Goal: Information Seeking & Learning: Stay updated

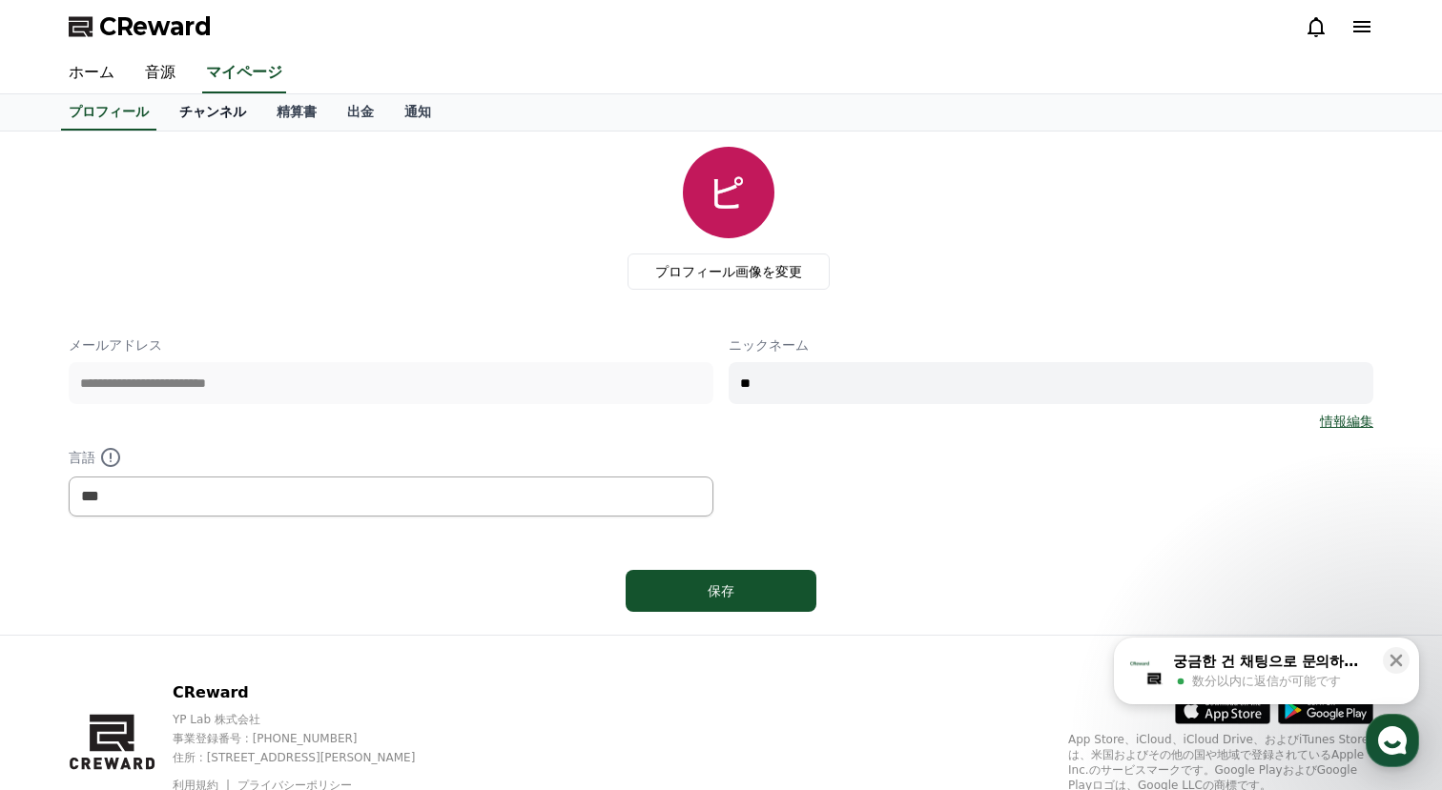
click at [201, 125] on link "チャンネル" at bounding box center [212, 112] width 97 height 36
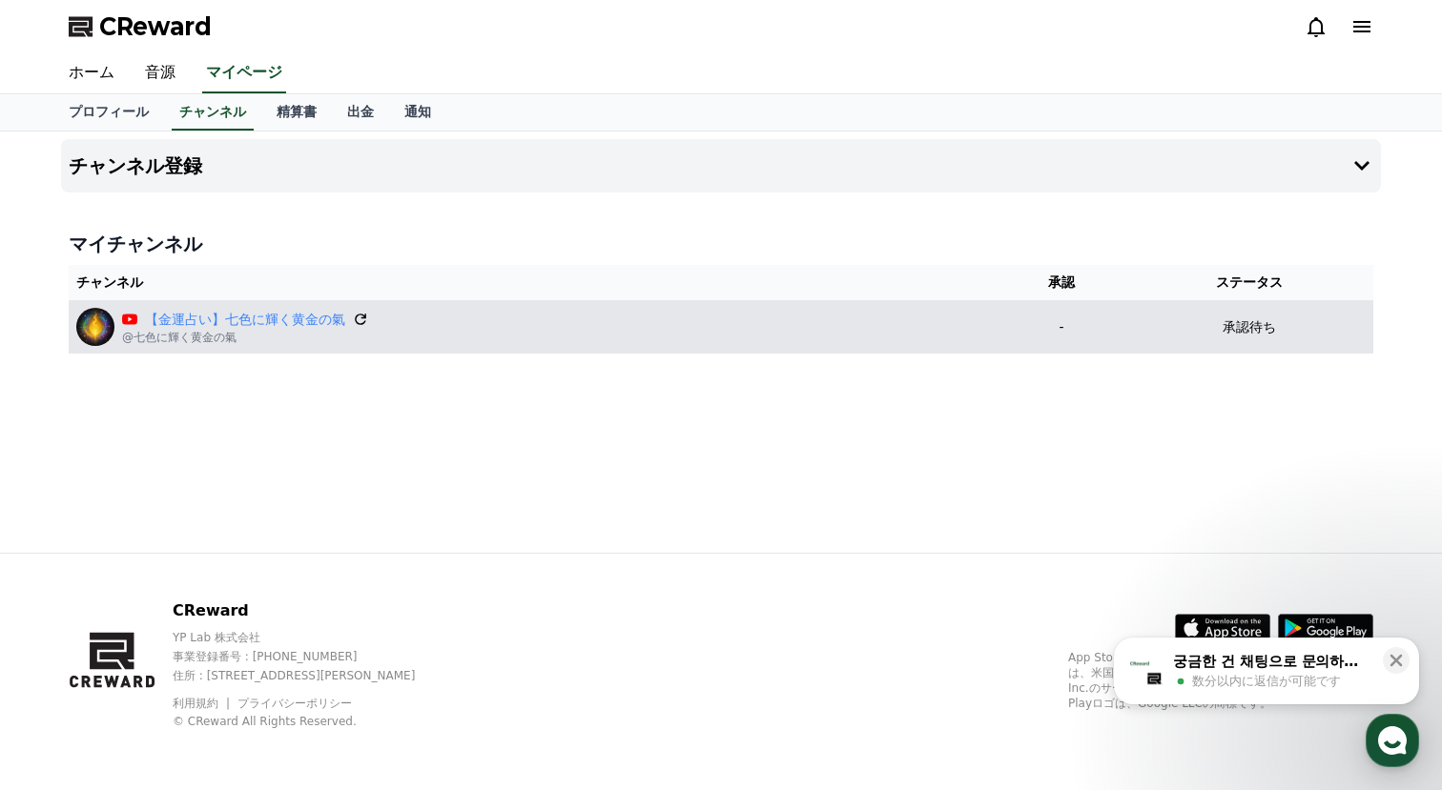
click at [362, 318] on icon at bounding box center [360, 319] width 11 height 11
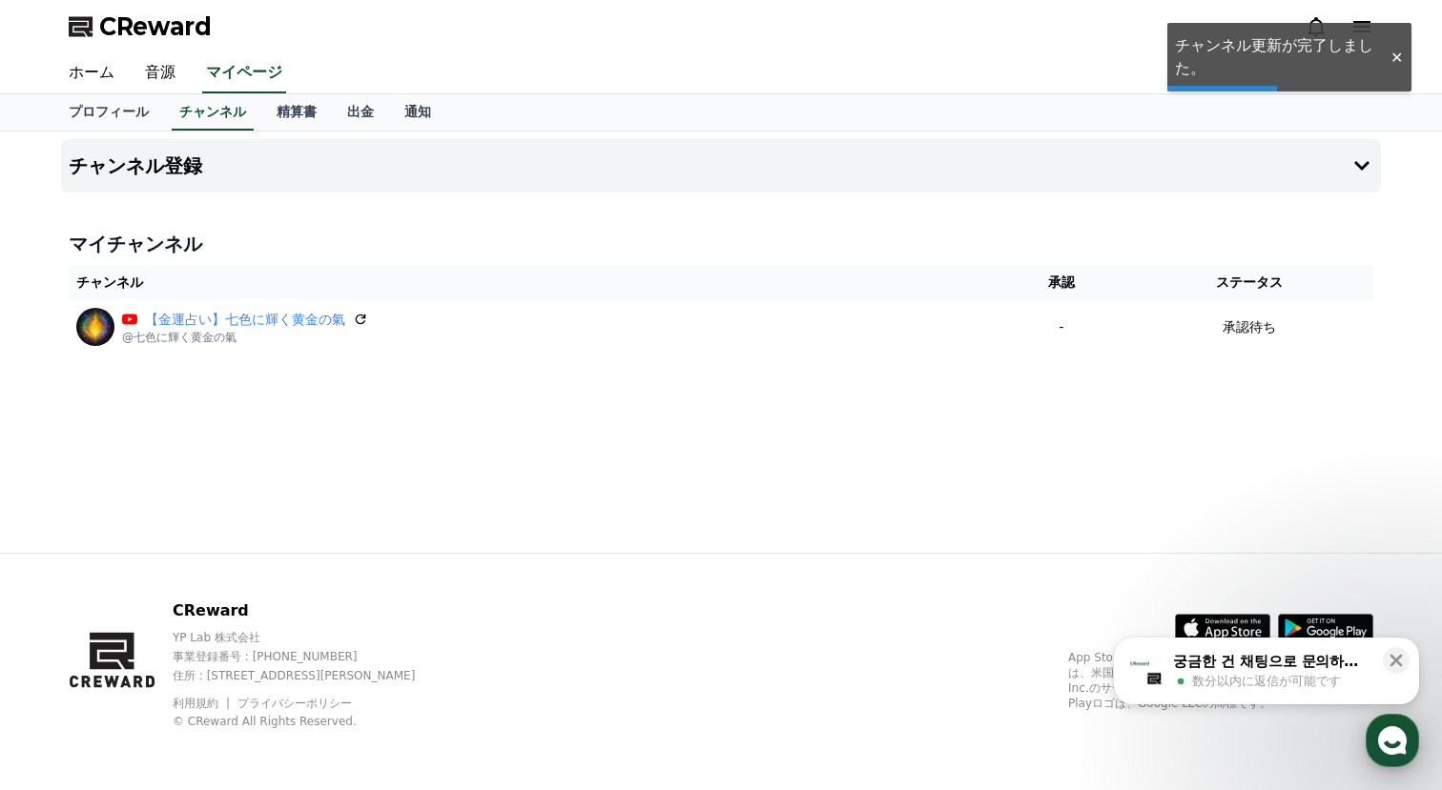
click at [1394, 750] on use "button" at bounding box center [1392, 741] width 29 height 29
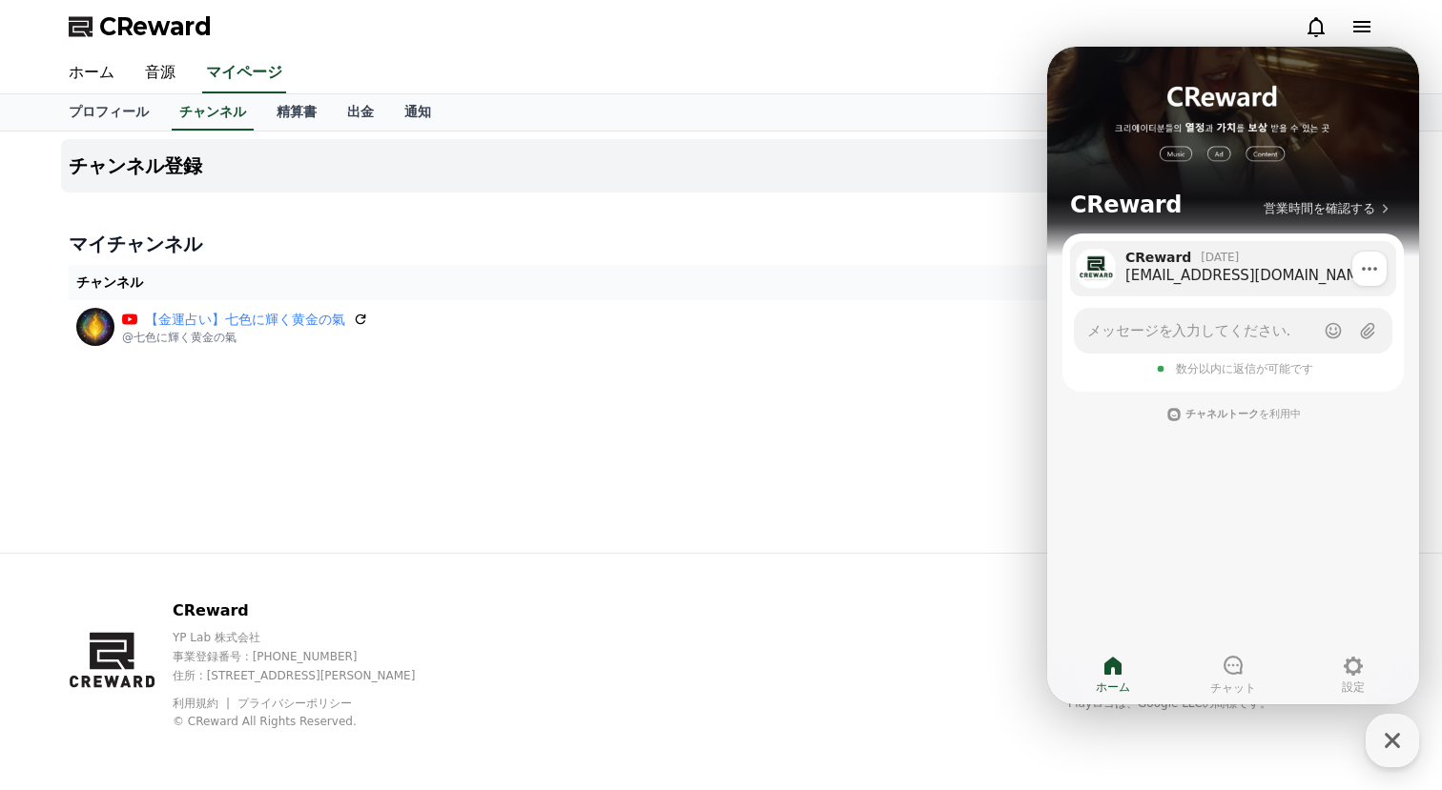
click at [1249, 272] on div "[EMAIL_ADDRESS][DOMAIN_NAME]" at bounding box center [1253, 275] width 257 height 19
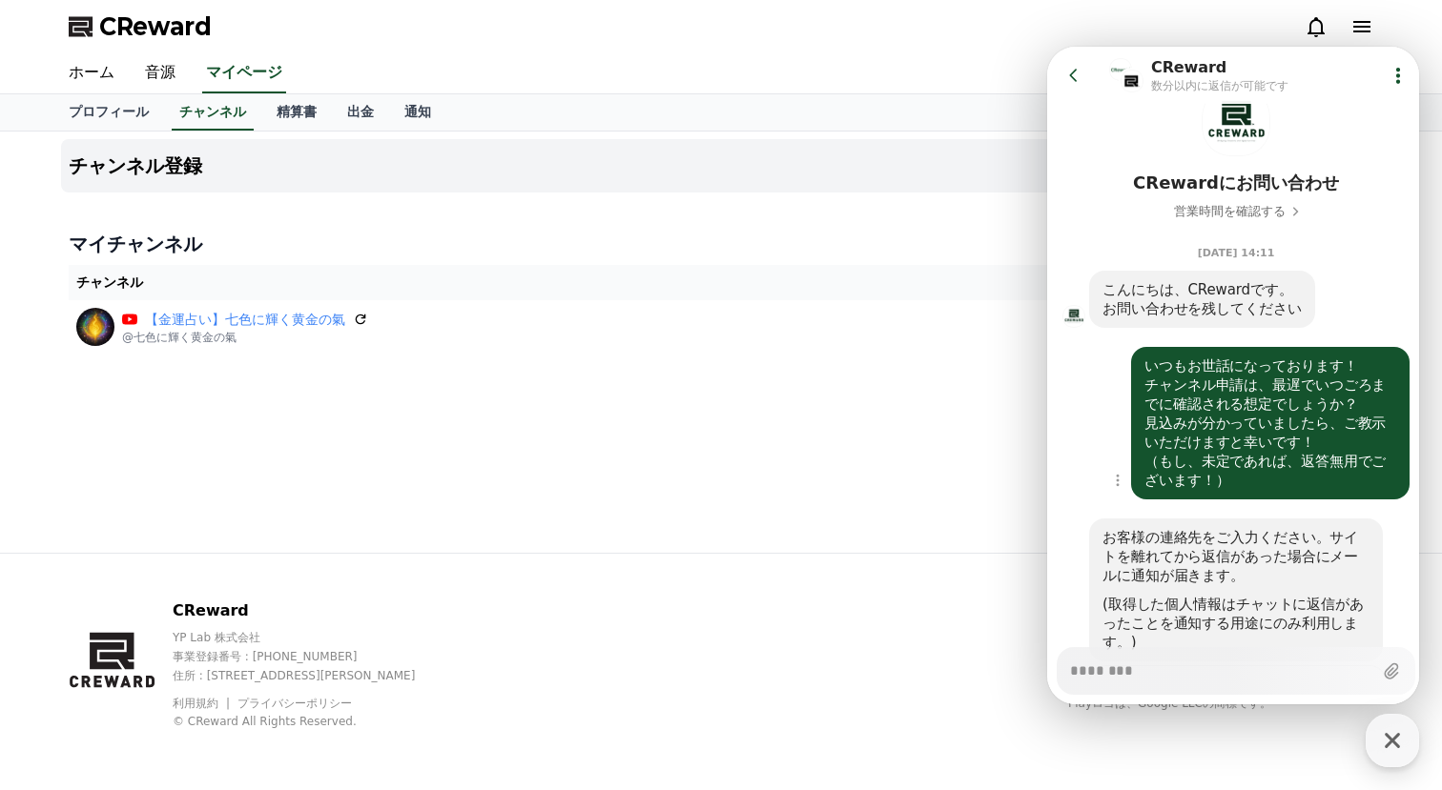
scroll to position [51, 0]
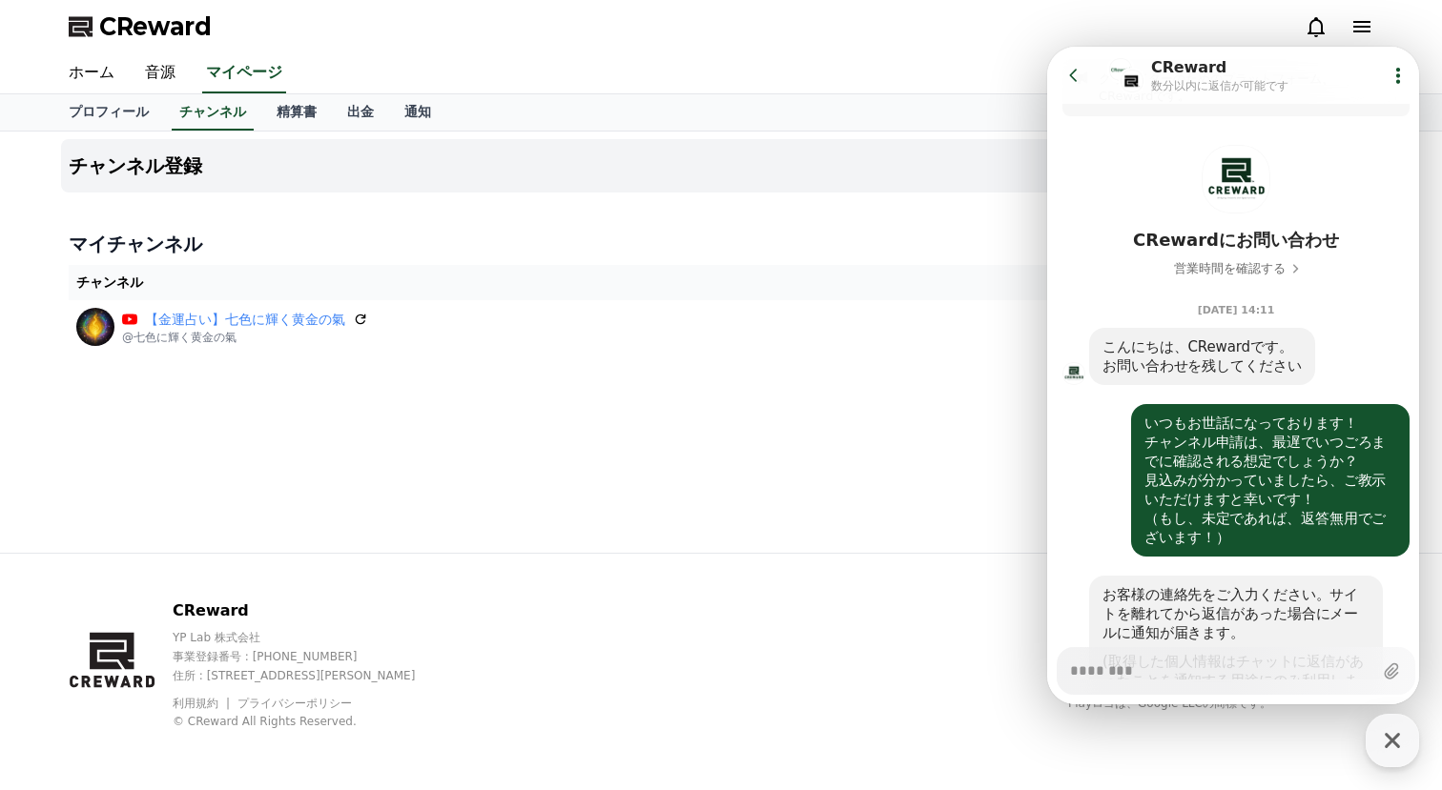
click at [1077, 72] on icon at bounding box center [1073, 75] width 19 height 19
type textarea "*"
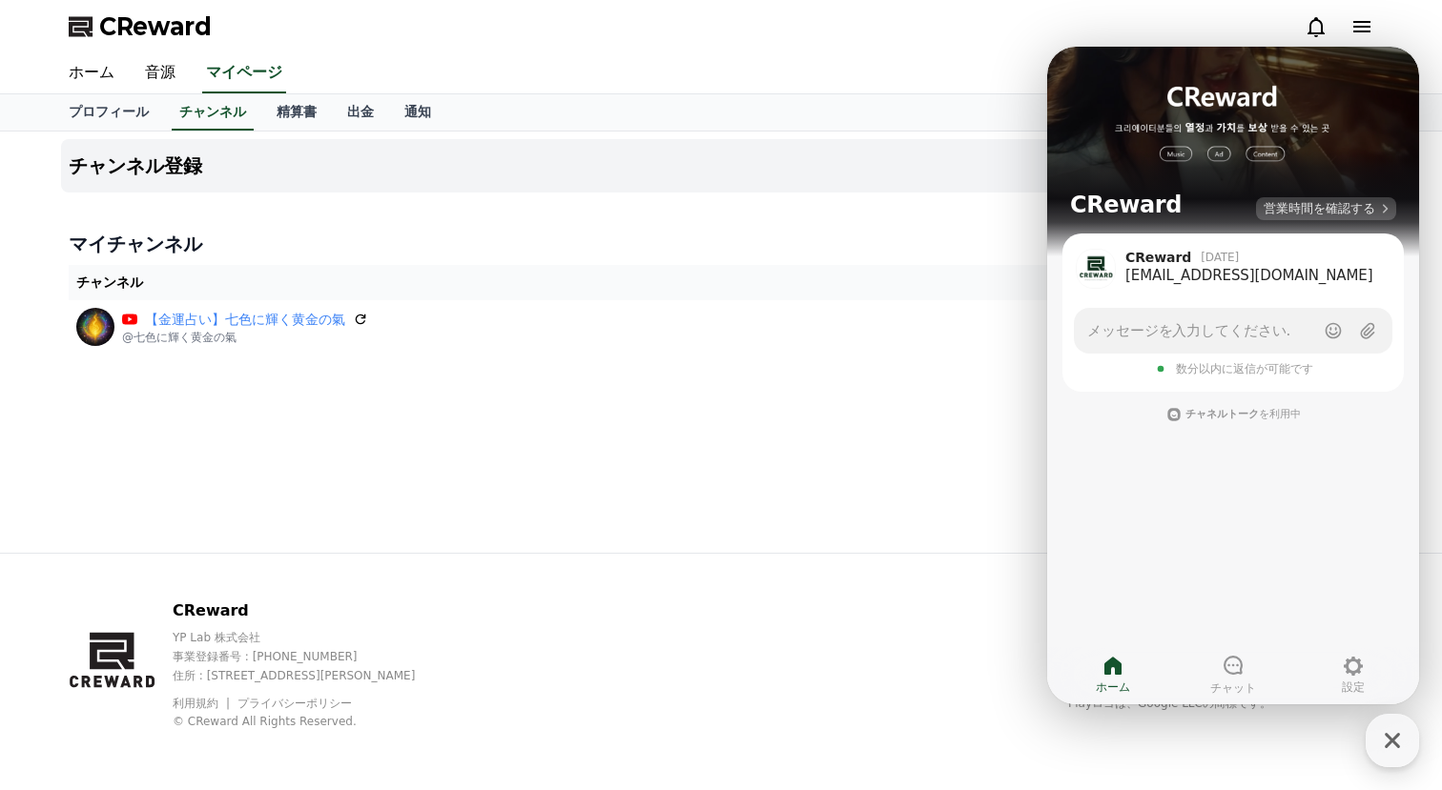
click at [1299, 210] on span "営業時間を確認する" at bounding box center [1319, 208] width 112 height 17
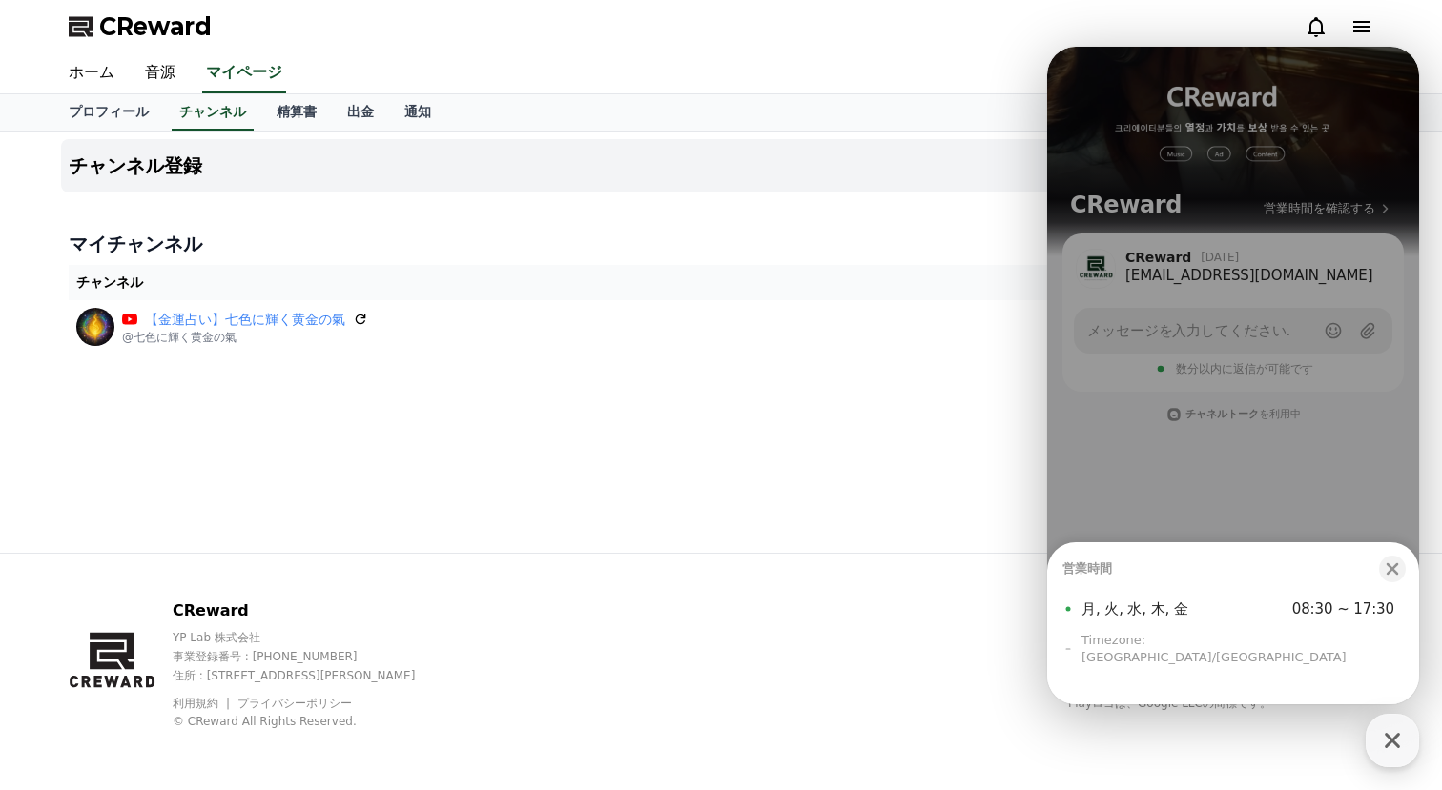
click at [840, 249] on h4 "マイチャンネル" at bounding box center [721, 244] width 1304 height 27
click at [1385, 577] on icon "button" at bounding box center [1392, 569] width 19 height 19
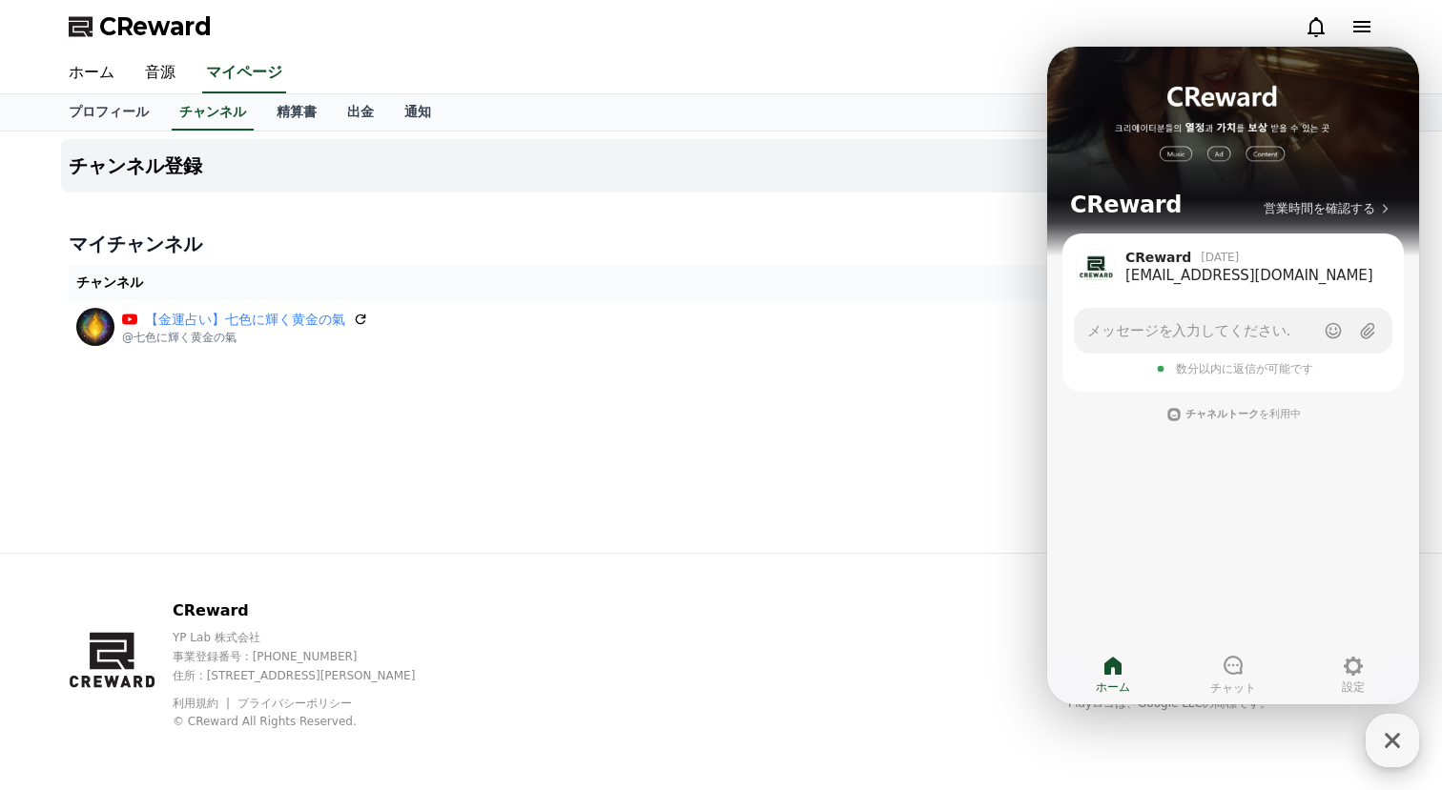
click at [1389, 749] on icon "button" at bounding box center [1392, 741] width 34 height 34
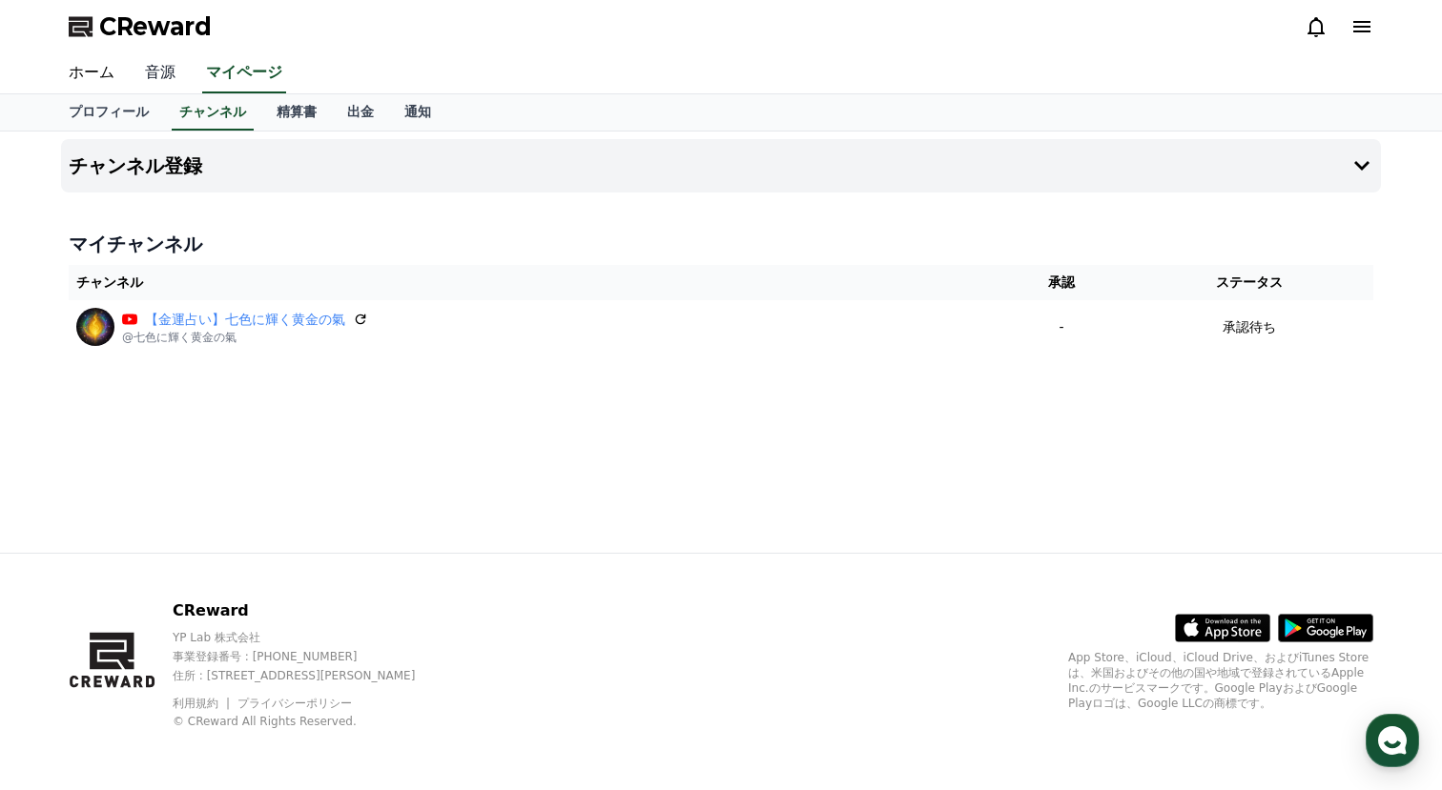
click at [163, 73] on link "音源" at bounding box center [160, 73] width 61 height 40
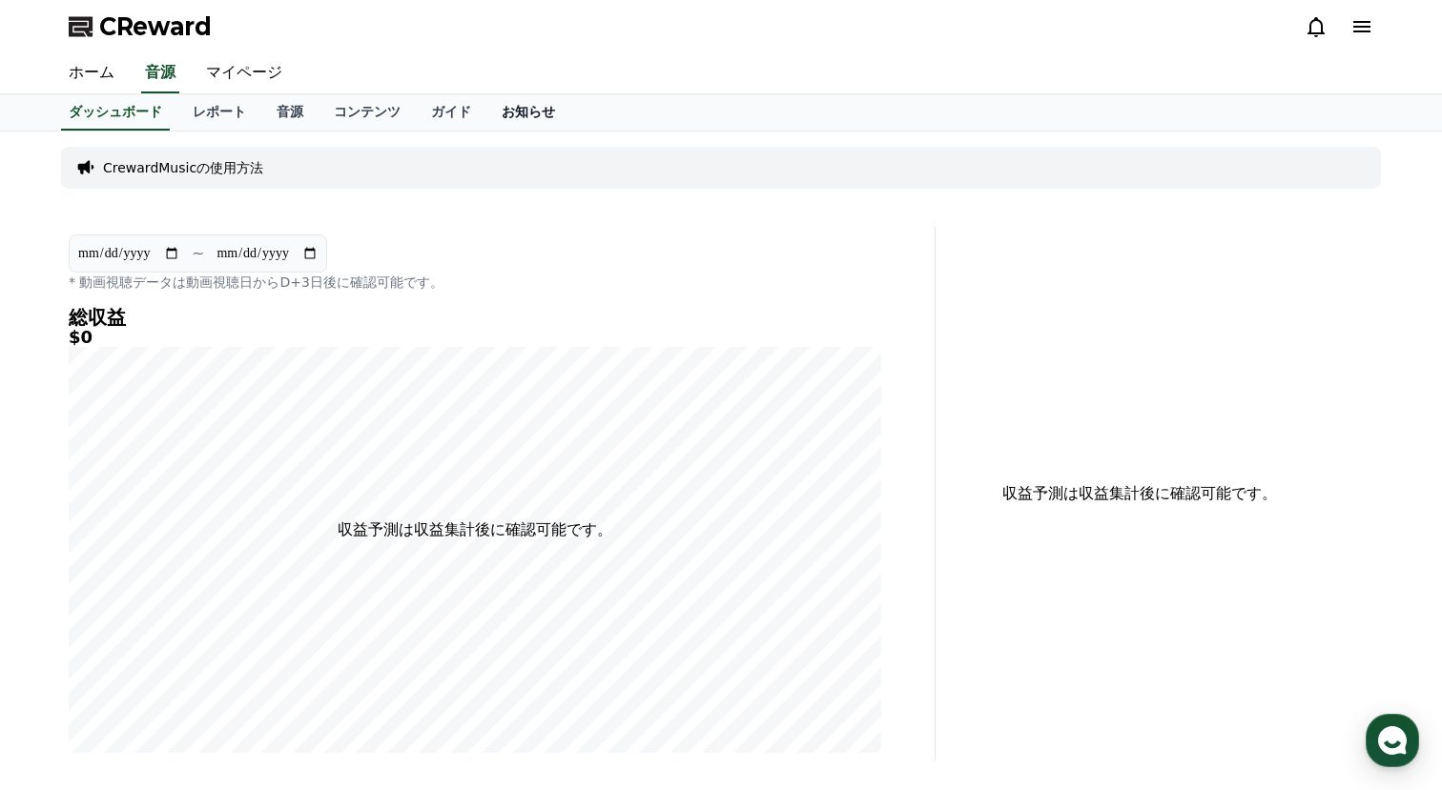
click at [512, 115] on link "お知らせ" at bounding box center [528, 112] width 84 height 36
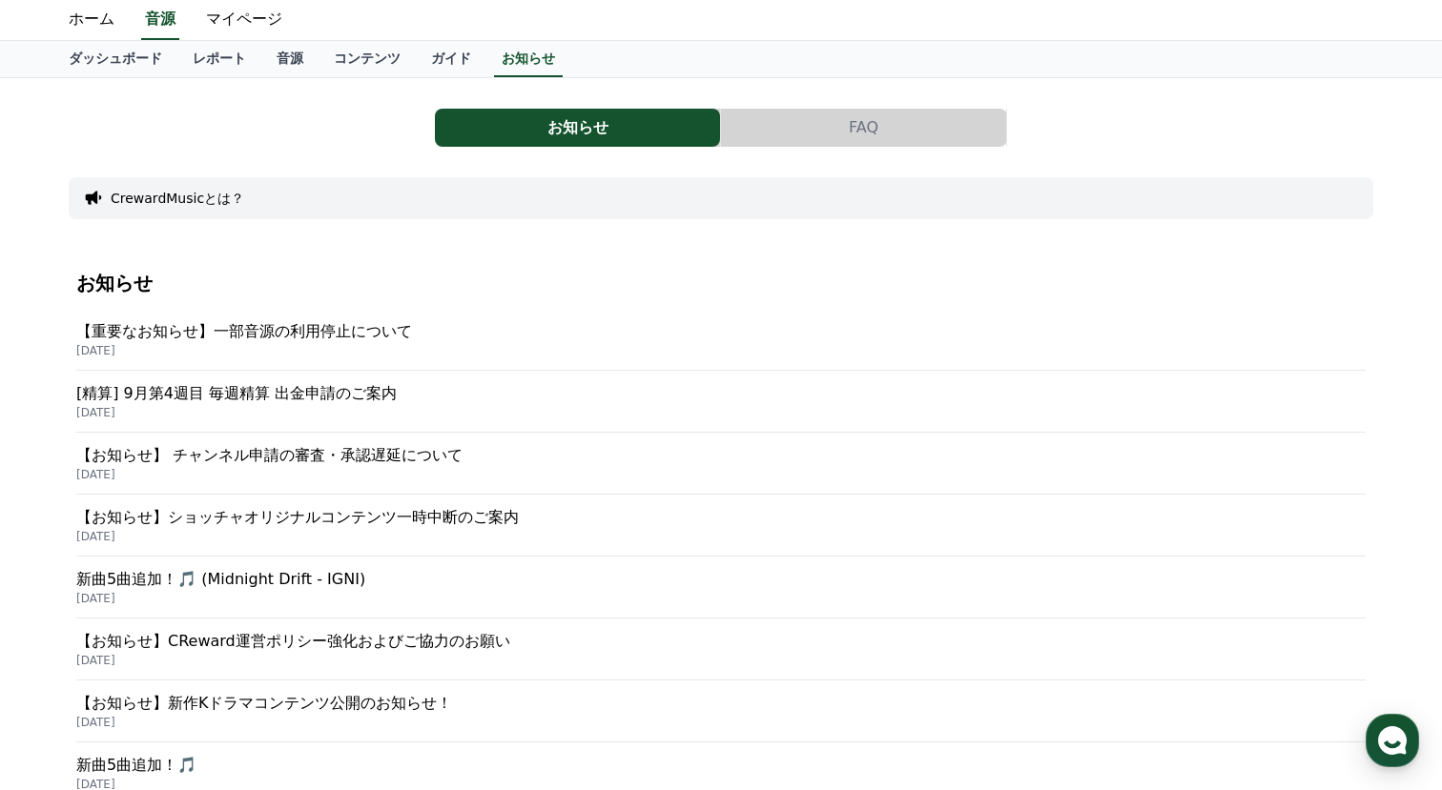
scroll to position [54, 0]
click at [410, 444] on p "【お知らせ】 チャンネル申請の審査・承認遅延について" at bounding box center [720, 454] width 1289 height 23
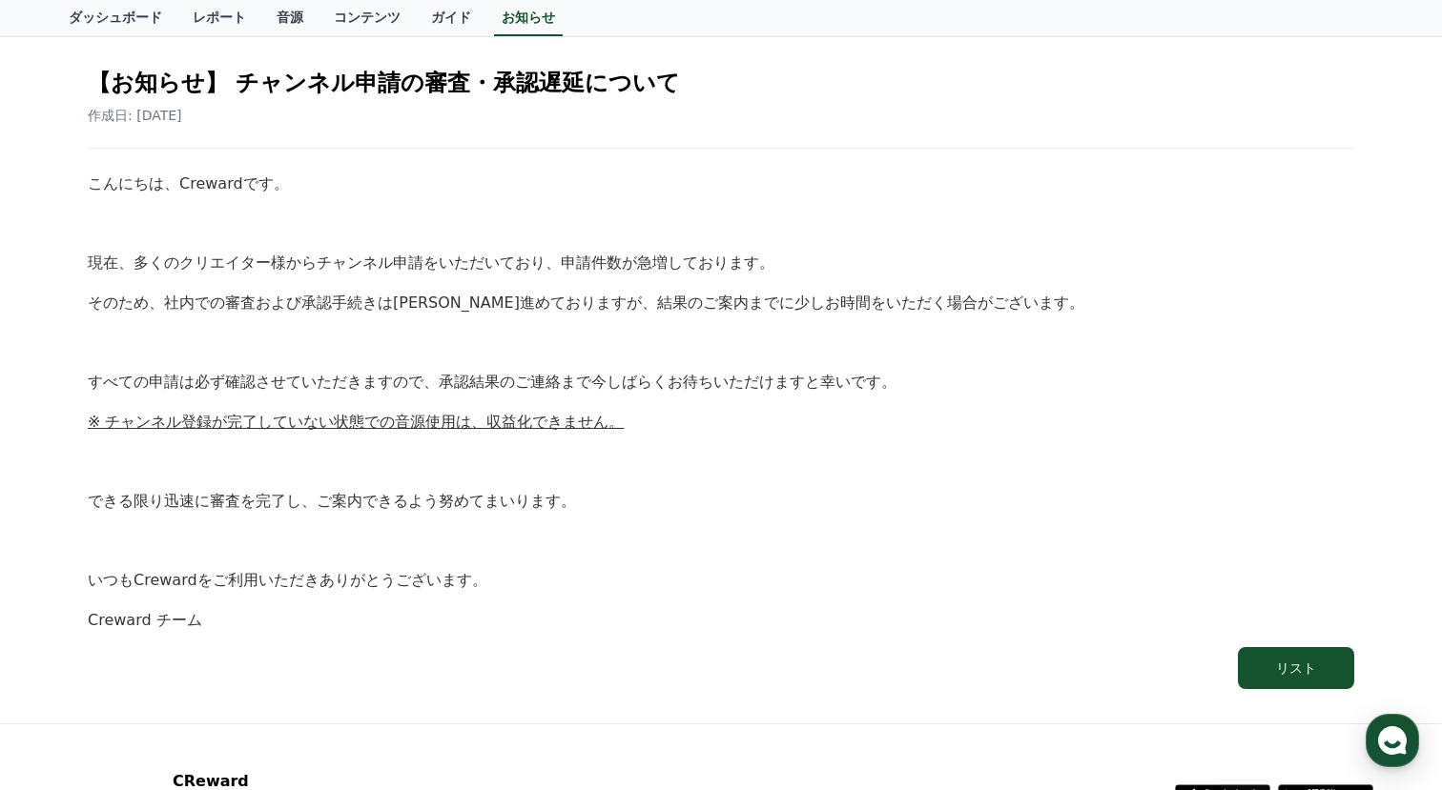
scroll to position [200, 0]
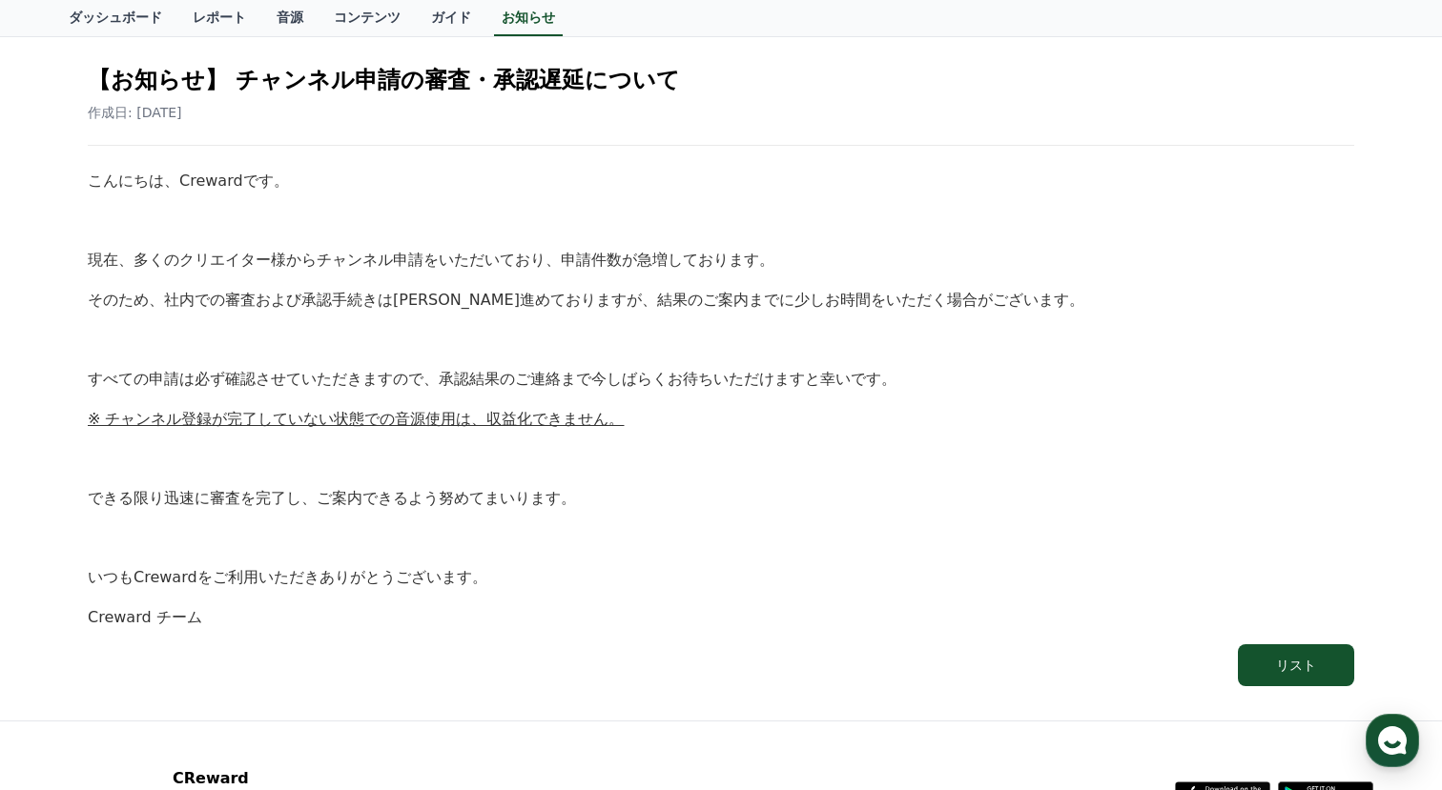
click at [615, 475] on div "こんにちは、[PERSON_NAME]です。 現在、多くのクリエイター様からチャンネル申請をいただいており、申請件数が急増しております。 そのため、社内での審…" at bounding box center [721, 399] width 1266 height 461
click at [830, 519] on div "こんにちは、[PERSON_NAME]です。 現在、多くのクリエイター様からチャンネル申請をいただいており、申請件数が急増しております。 そのため、社内での審…" at bounding box center [721, 399] width 1266 height 461
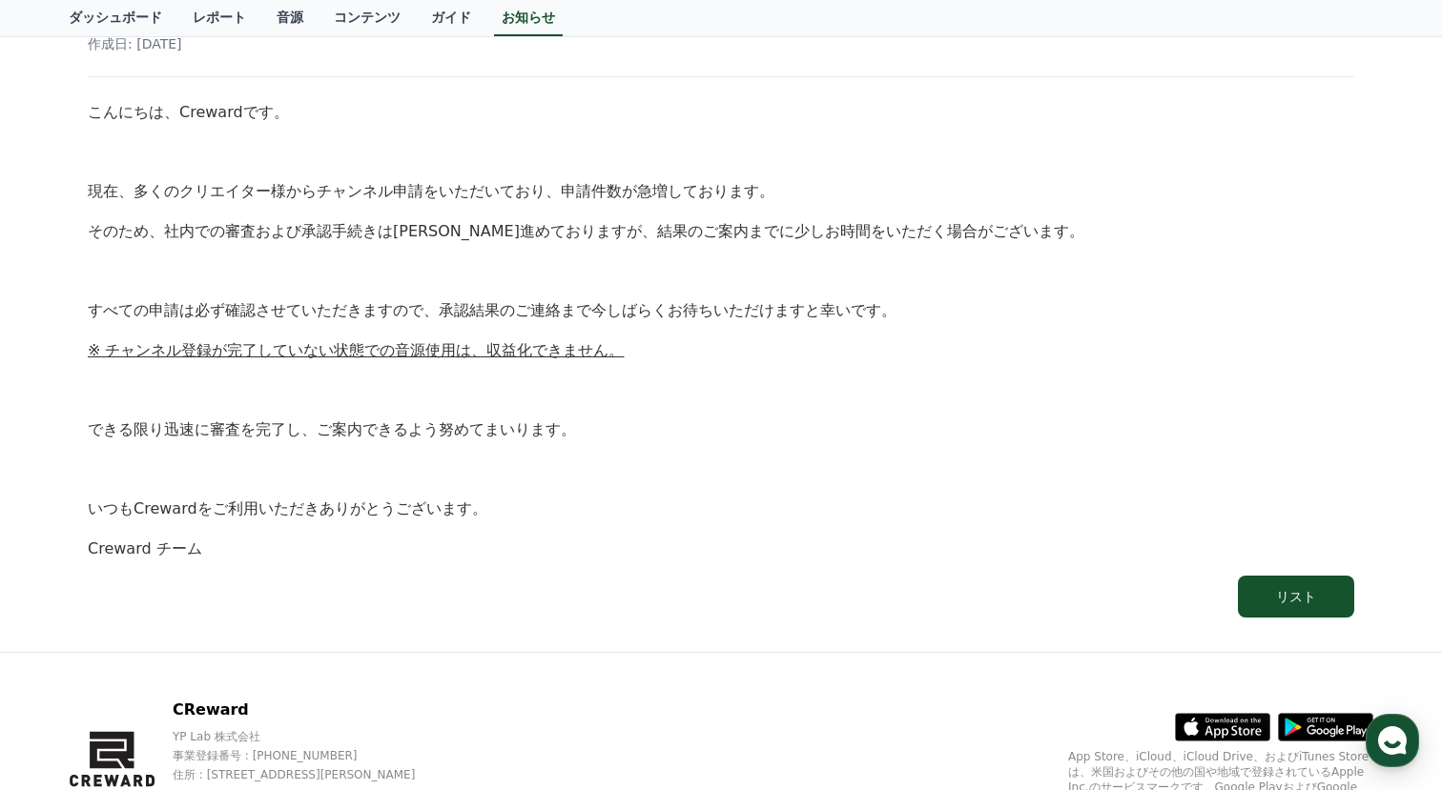
scroll to position [293, 0]
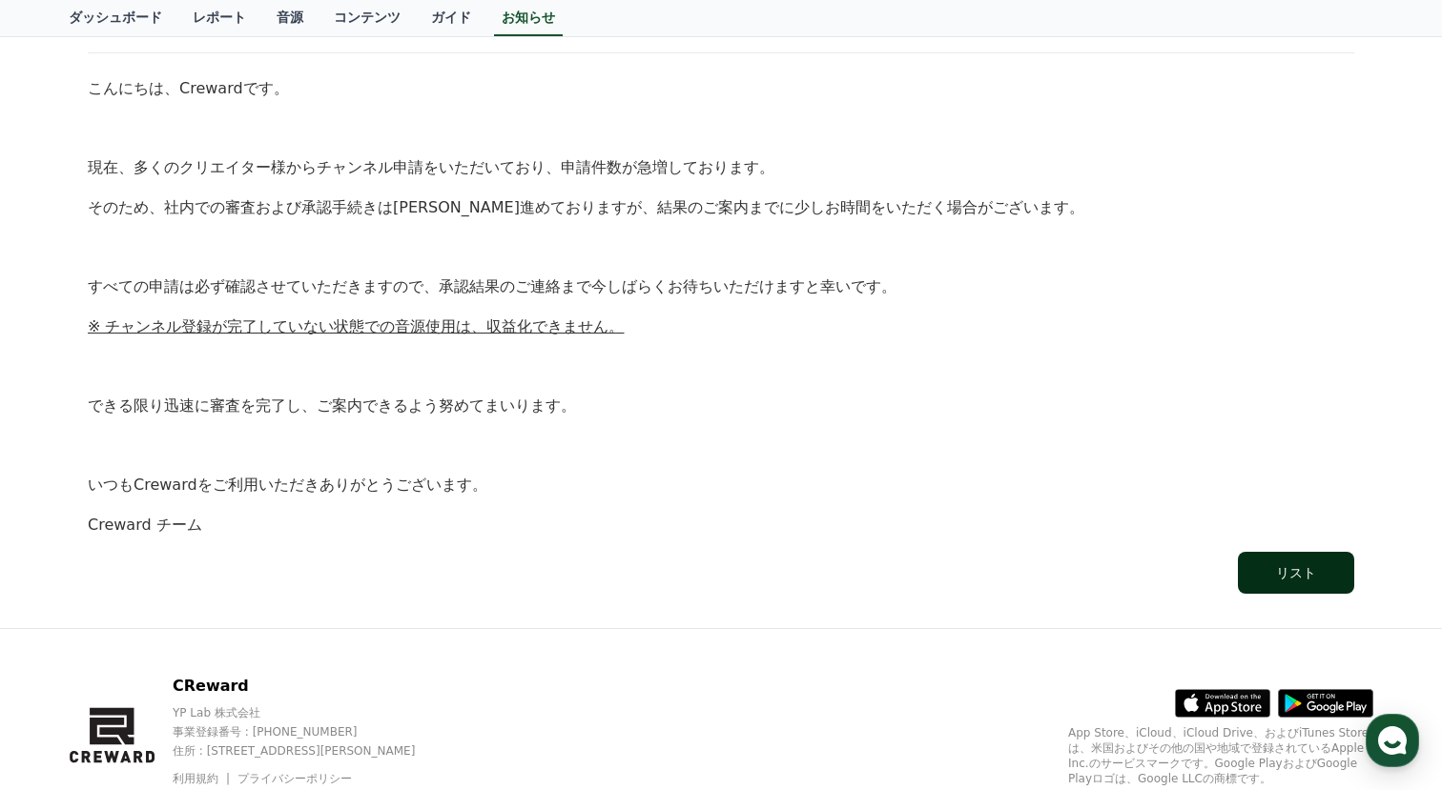
click at [1251, 573] on button "リスト" at bounding box center [1296, 573] width 116 height 42
